Goal: Transaction & Acquisition: Purchase product/service

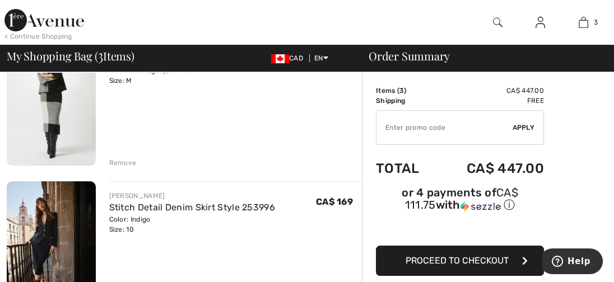
scroll to position [392, 0]
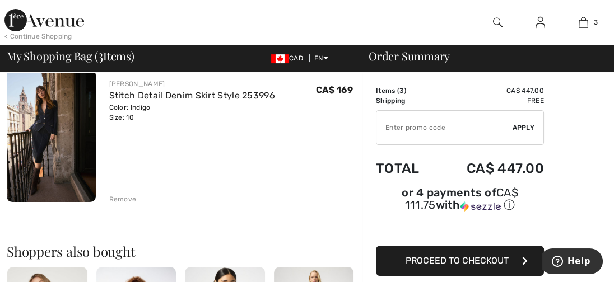
click at [469, 261] on span "Proceed to Checkout" at bounding box center [456, 260] width 103 height 11
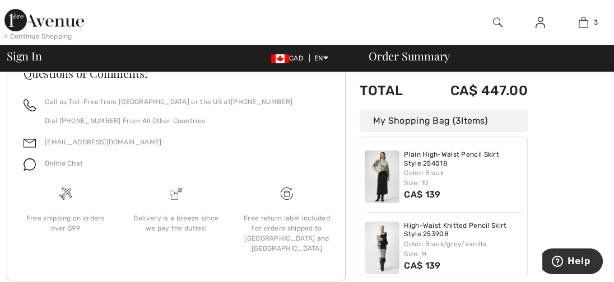
scroll to position [499, 0]
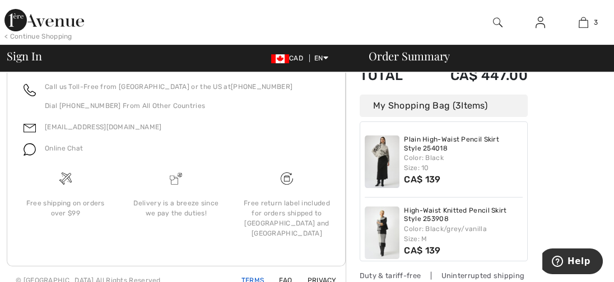
click at [256, 277] on link "Terms" at bounding box center [246, 281] width 36 height 8
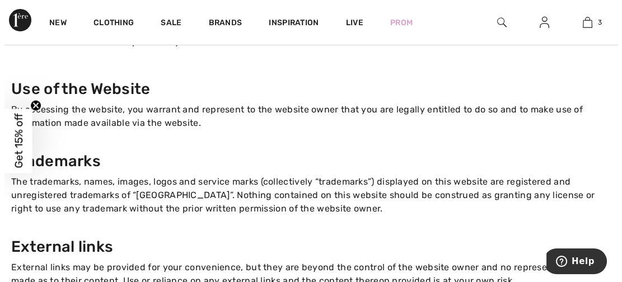
scroll to position [112, 0]
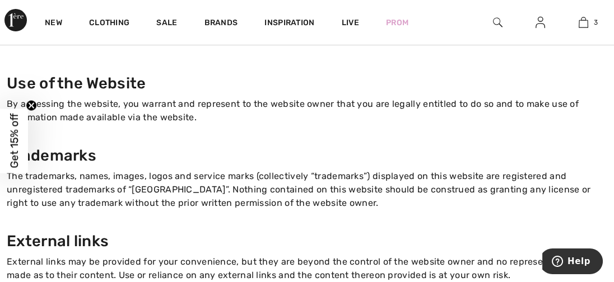
click at [15, 153] on span "Get 15% off" at bounding box center [14, 141] width 13 height 55
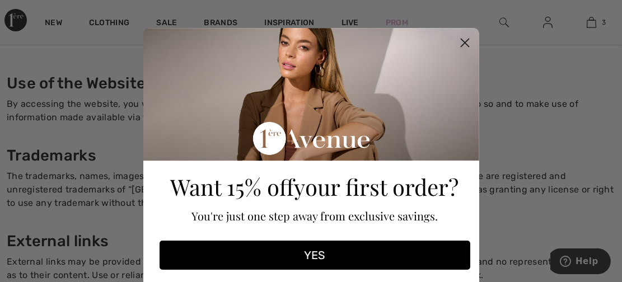
scroll to position [56, 0]
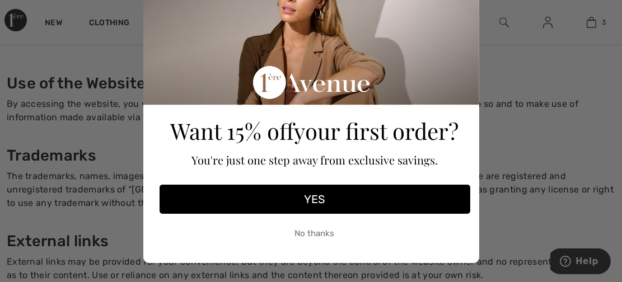
click at [311, 204] on button "YES" at bounding box center [315, 199] width 311 height 29
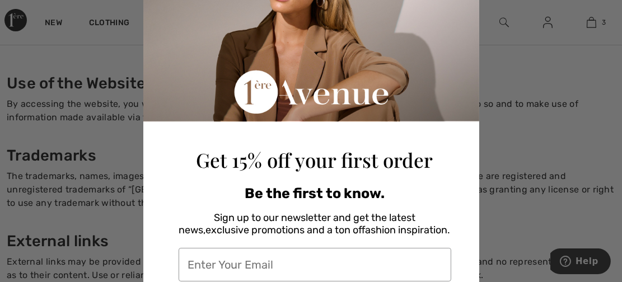
scroll to position [138, 0]
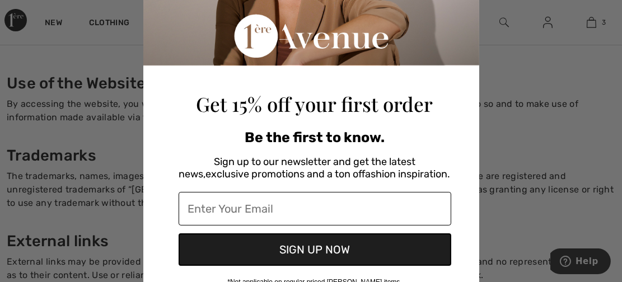
click at [325, 205] on input "Enter Your Email" at bounding box center [315, 209] width 273 height 34
type input "renatesedlmeier@yahoo.ca"
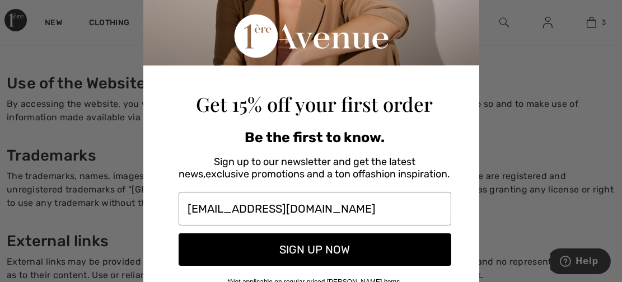
click at [312, 250] on button "SIGN UP NOW" at bounding box center [315, 249] width 273 height 32
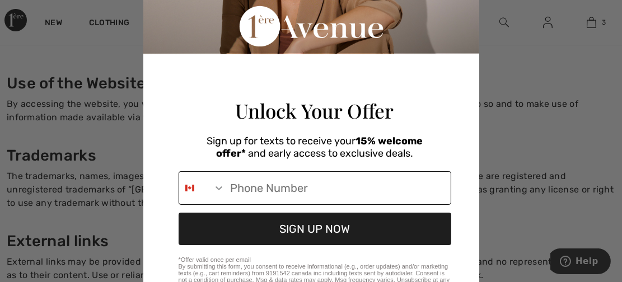
click at [397, 195] on input "Phone Number" at bounding box center [338, 188] width 226 height 32
type input "1-647-465-5389"
drag, startPoint x: 358, startPoint y: 204, endPoint x: 199, endPoint y: 204, distance: 159.5
click at [199, 204] on div "1-647-465-5389" at bounding box center [315, 188] width 273 height 34
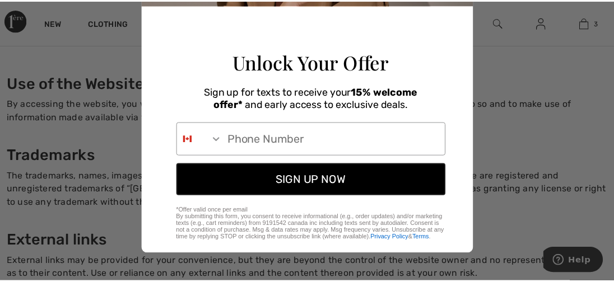
scroll to position [201, 0]
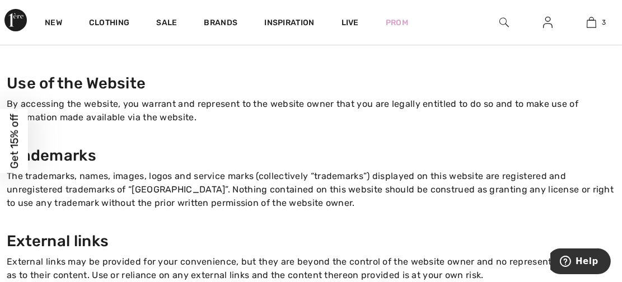
click at [499, 167] on div "Close dialog Unlock Your Offer Sign up for texts to receive your 15% welcome of…" at bounding box center [311, 141] width 622 height 282
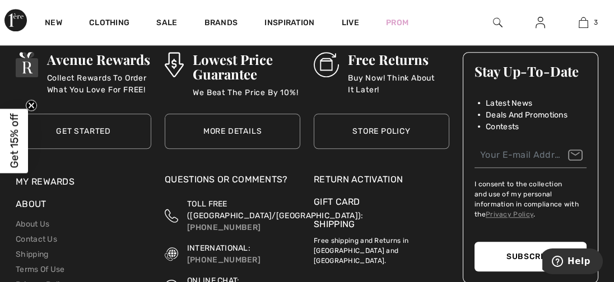
scroll to position [1847, 0]
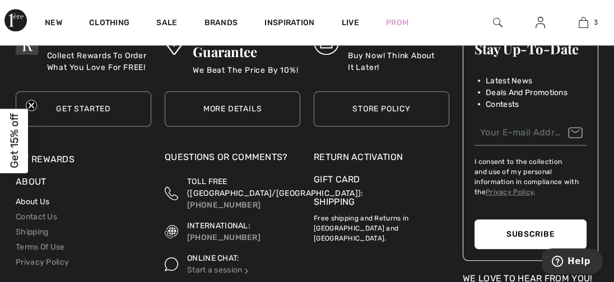
click at [47, 197] on link "About Us" at bounding box center [33, 202] width 34 height 10
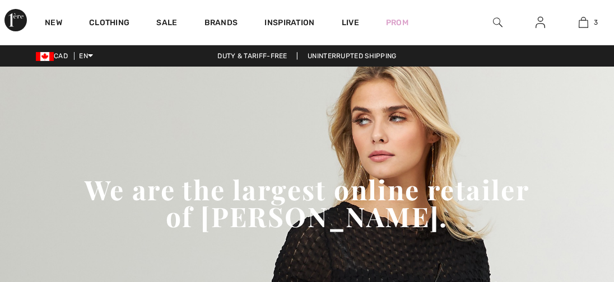
checkbox input "true"
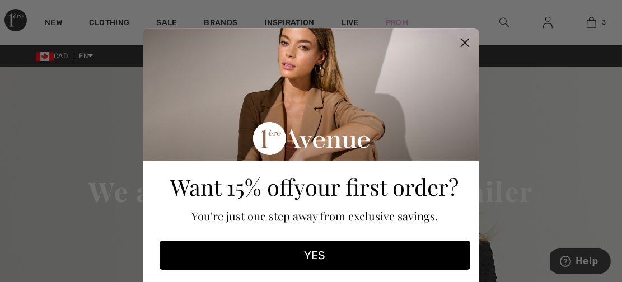
scroll to position [56, 0]
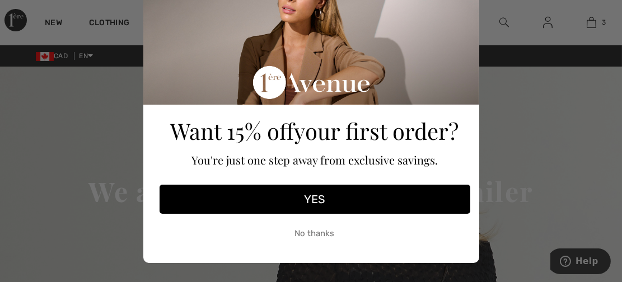
click at [286, 199] on button "YES" at bounding box center [315, 199] width 311 height 29
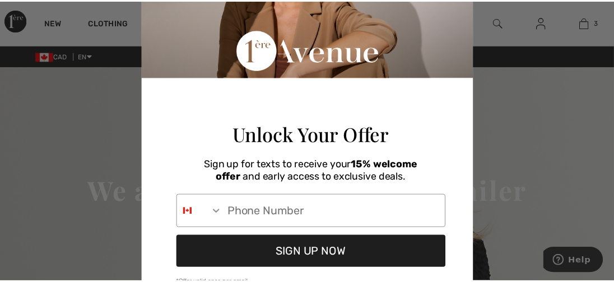
scroll to position [128, 0]
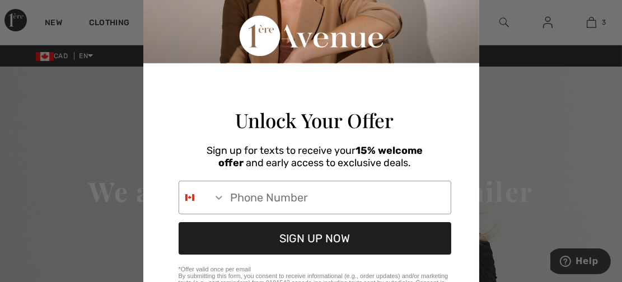
click at [58, 148] on div "Close dialog Unlock Your Offer Sign up for texts to receive your 15% welcome of…" at bounding box center [311, 141] width 622 height 282
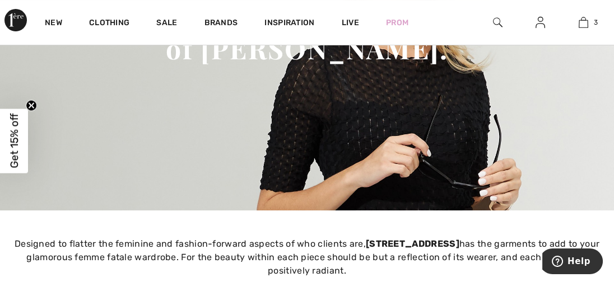
scroll to position [280, 0]
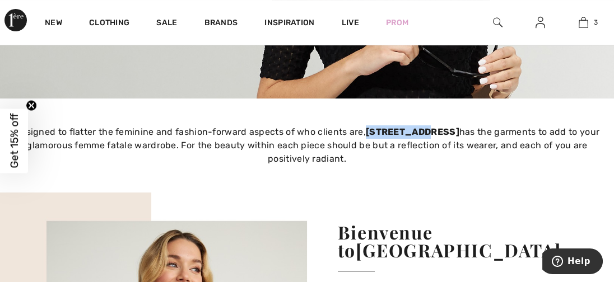
drag, startPoint x: 359, startPoint y: 132, endPoint x: 414, endPoint y: 128, distance: 55.0
click at [414, 128] on p "Designed to flatter the feminine and fashion-forward aspects of who clients are…" at bounding box center [307, 145] width 600 height 40
drag, startPoint x: 414, startPoint y: 128, endPoint x: 394, endPoint y: 134, distance: 21.1
copy strong "[STREET_ADDRESS]"
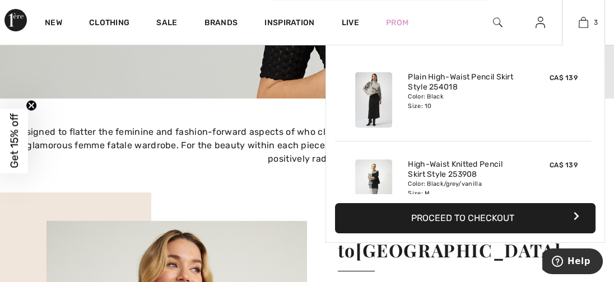
click at [476, 217] on button "Proceed to Checkout" at bounding box center [465, 218] width 260 height 30
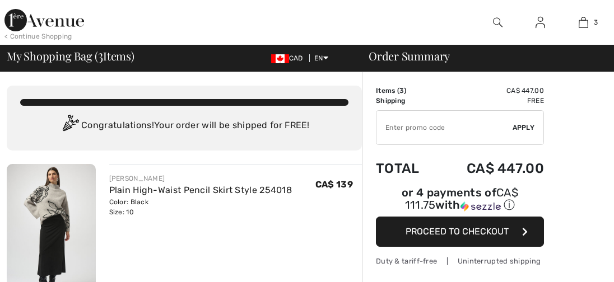
checkbox input "true"
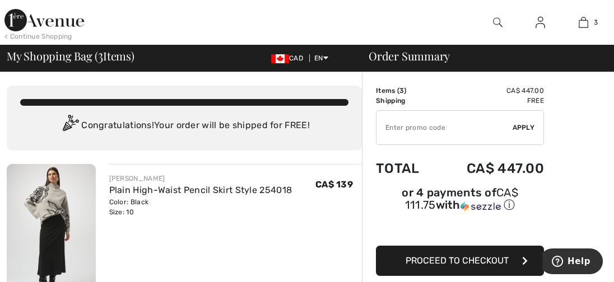
click at [425, 123] on input "TEXT" at bounding box center [444, 128] width 136 height 34
type input "NEW15"
click at [525, 127] on span "Apply" at bounding box center [523, 128] width 22 height 10
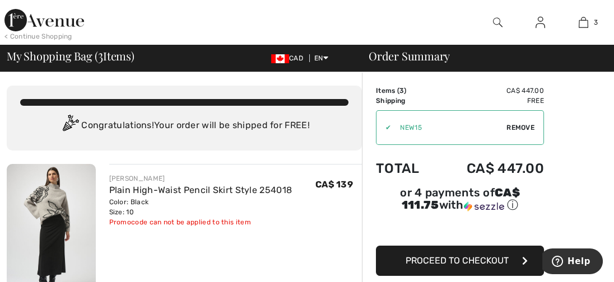
click at [494, 262] on span "Proceed to Checkout" at bounding box center [456, 260] width 103 height 11
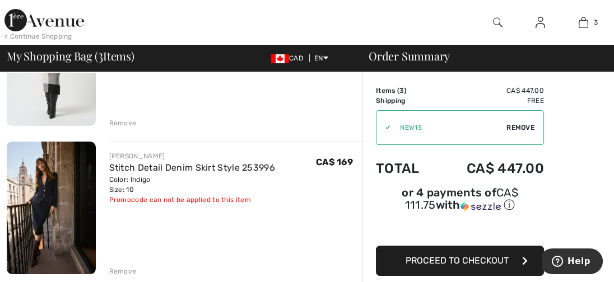
scroll to position [336, 0]
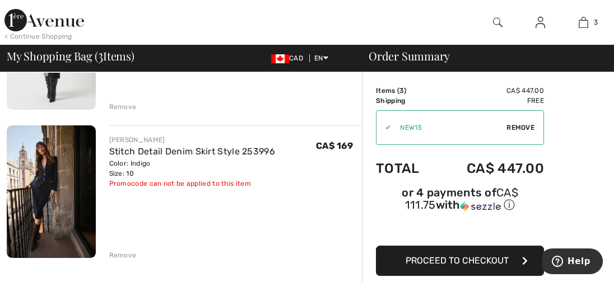
click at [119, 106] on div "Remove" at bounding box center [122, 107] width 27 height 10
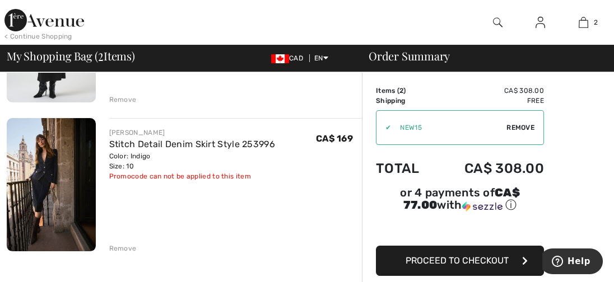
scroll to position [224, 0]
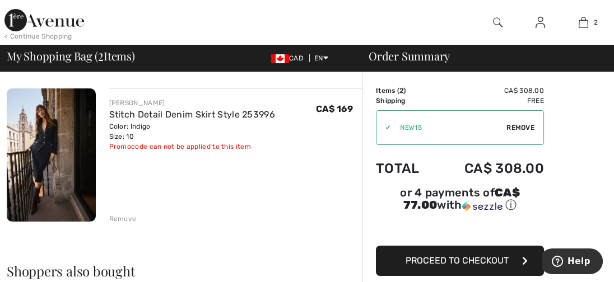
click at [486, 264] on button "Proceed to Checkout" at bounding box center [460, 261] width 168 height 30
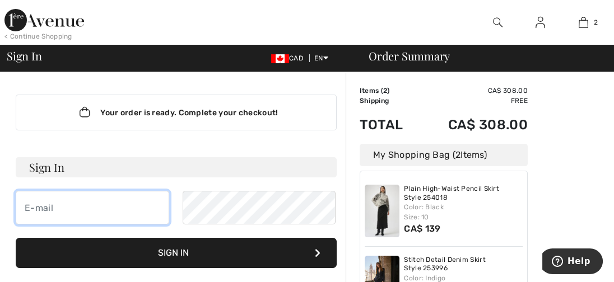
click at [149, 208] on input "email" at bounding box center [92, 208] width 153 height 34
type input "[EMAIL_ADDRESS][DOMAIN_NAME]"
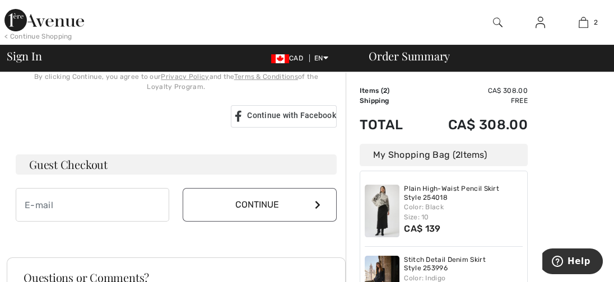
scroll to position [336, 0]
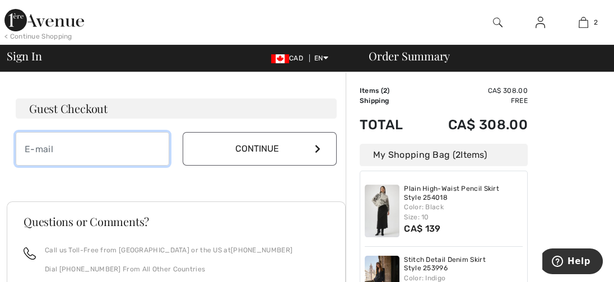
click at [130, 150] on input "email" at bounding box center [92, 149] width 153 height 34
type input "[EMAIL_ADDRESS][DOMAIN_NAME]"
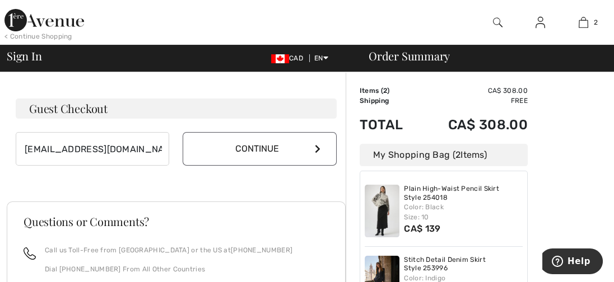
click at [247, 156] on button "Continue" at bounding box center [259, 149] width 153 height 34
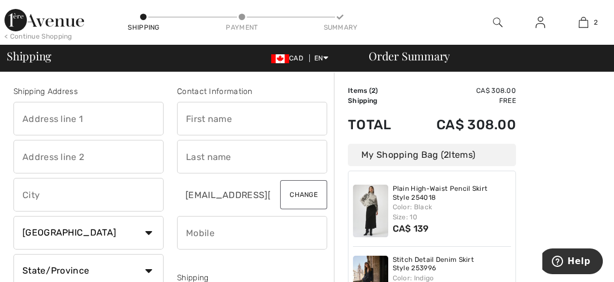
click at [111, 121] on input "text" at bounding box center [88, 119] width 150 height 34
type input "2471 Sidney Avenue"
type input "Suite 414"
type input "Sidney"
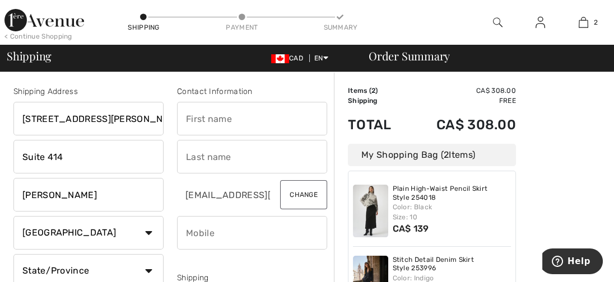
select select "BC"
type input "V8L 0E1"
type input "Renate"
type input "SEDLMEIER"
type input "6474655389"
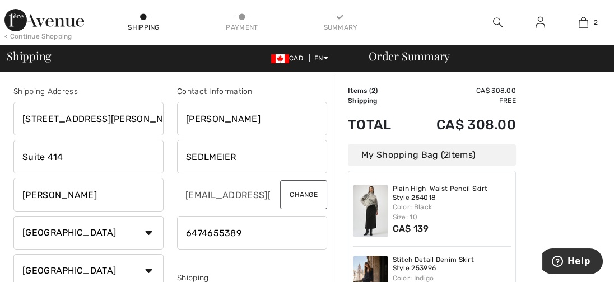
type input "V8L0E1"
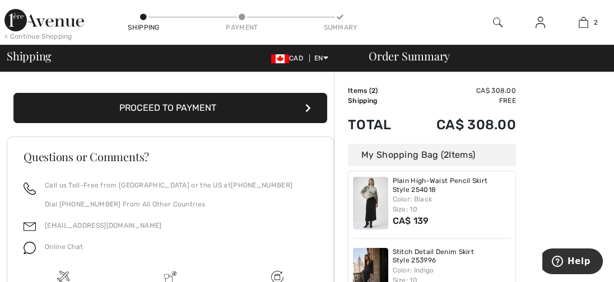
scroll to position [392, 0]
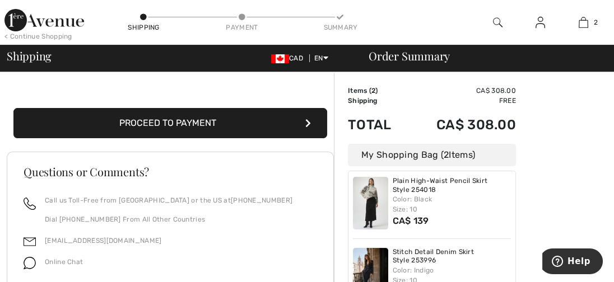
click at [198, 128] on button "Proceed to Payment" at bounding box center [169, 123] width 313 height 30
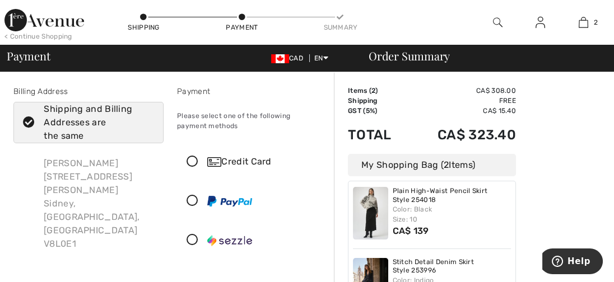
click at [188, 161] on icon at bounding box center [192, 162] width 30 height 12
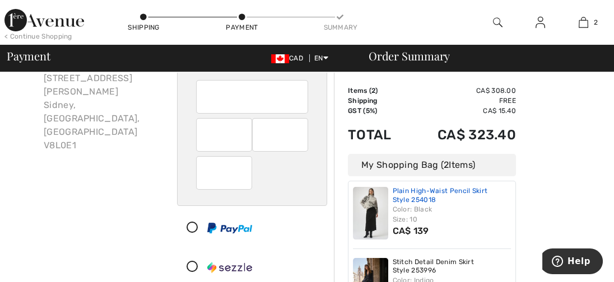
scroll to position [112, 0]
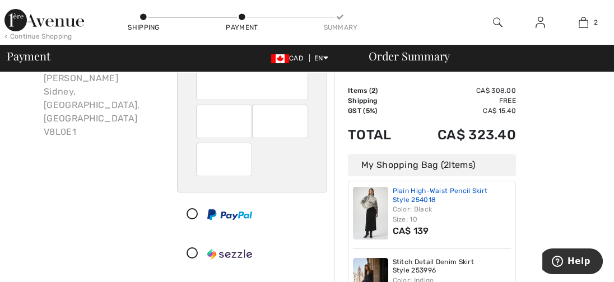
click at [412, 194] on link "Plain High-Waist Pencil Skirt Style 254018" at bounding box center [451, 195] width 119 height 17
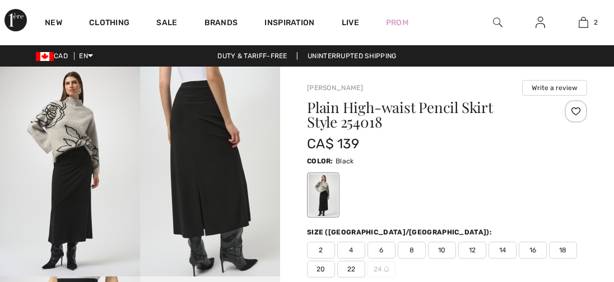
checkbox input "true"
click at [203, 170] on img at bounding box center [210, 172] width 140 height 210
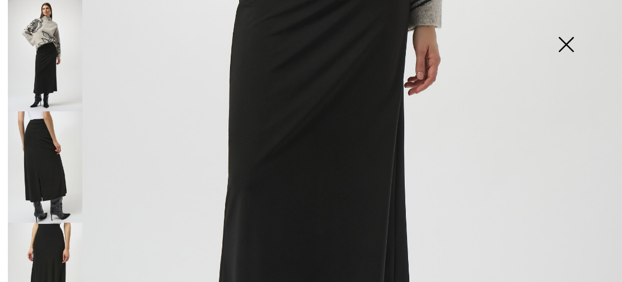
scroll to position [616, 0]
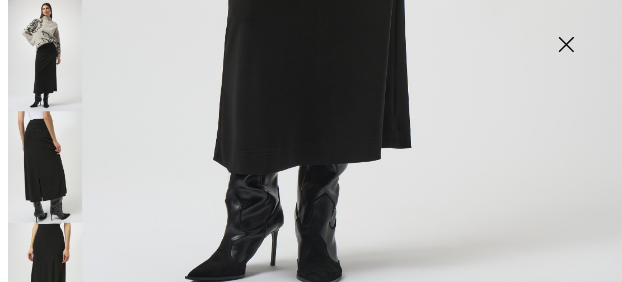
click at [33, 180] on img at bounding box center [45, 166] width 74 height 111
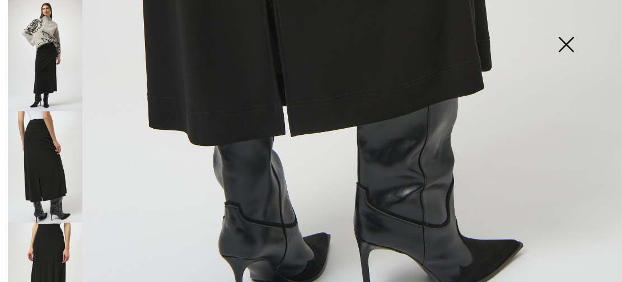
click at [64, 236] on img at bounding box center [45, 278] width 74 height 111
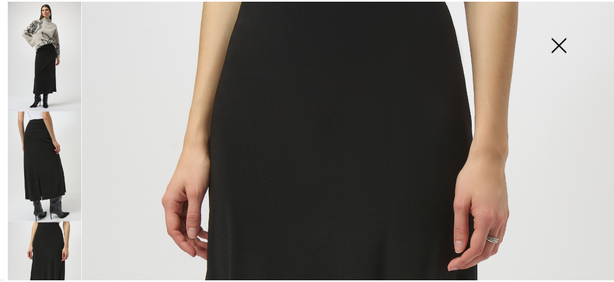
scroll to position [0, 0]
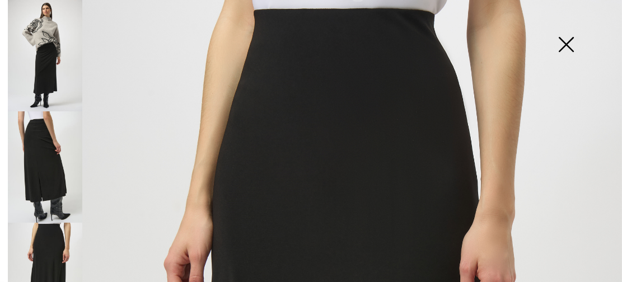
click at [569, 47] on img at bounding box center [566, 46] width 56 height 58
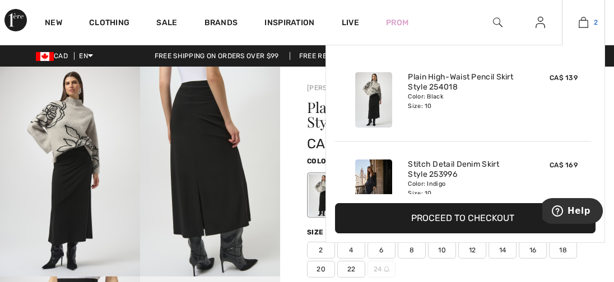
click at [584, 23] on img at bounding box center [583, 22] width 10 height 13
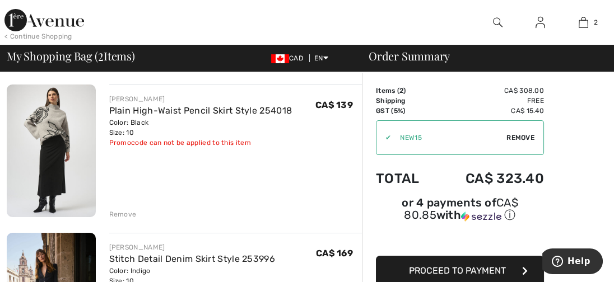
scroll to position [112, 0]
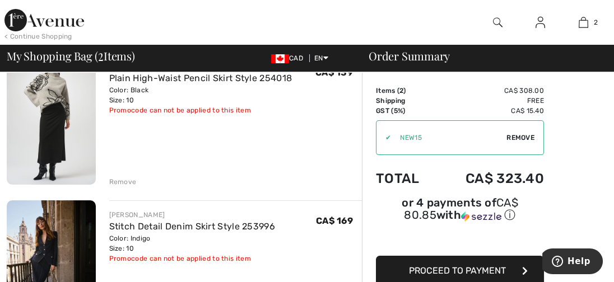
click at [110, 180] on div "Remove" at bounding box center [122, 182] width 27 height 10
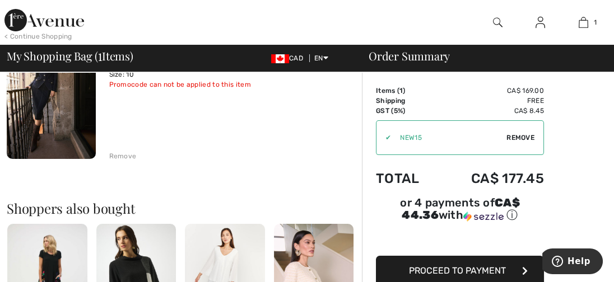
scroll to position [56, 0]
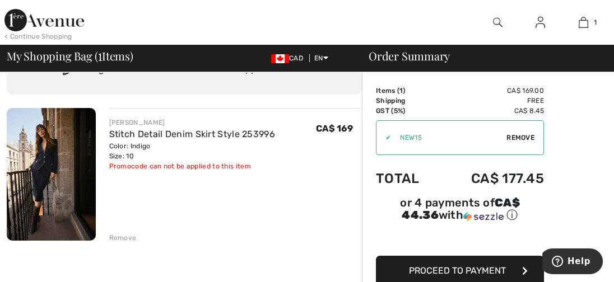
click at [39, 189] on img at bounding box center [51, 174] width 89 height 133
